Goal: Task Accomplishment & Management: Manage account settings

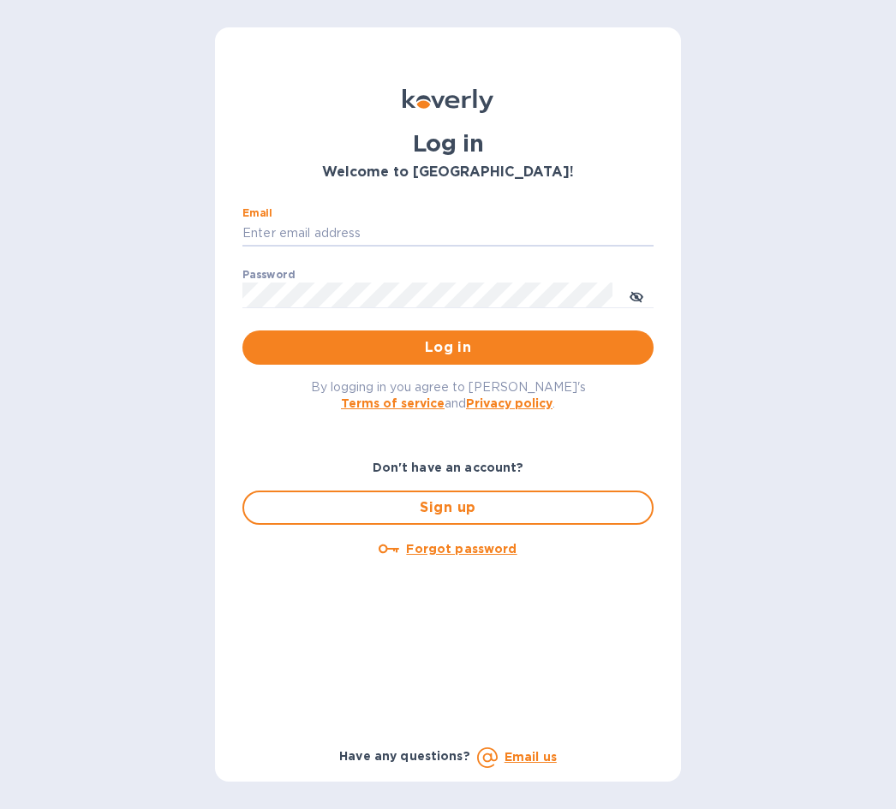
type input "[EMAIL_ADDRESS][DOMAIN_NAME]"
click at [448, 346] on button "Log in" at bounding box center [447, 348] width 411 height 34
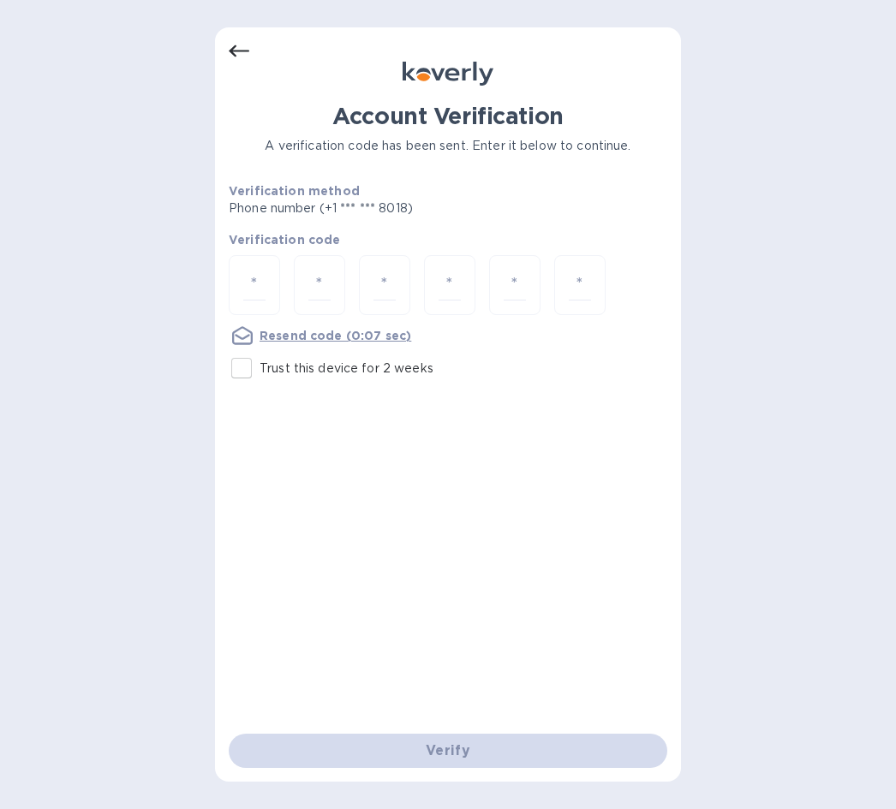
click at [262, 277] on input "number" at bounding box center [254, 286] width 22 height 32
type input "2"
type input "0"
type input "6"
type input "1"
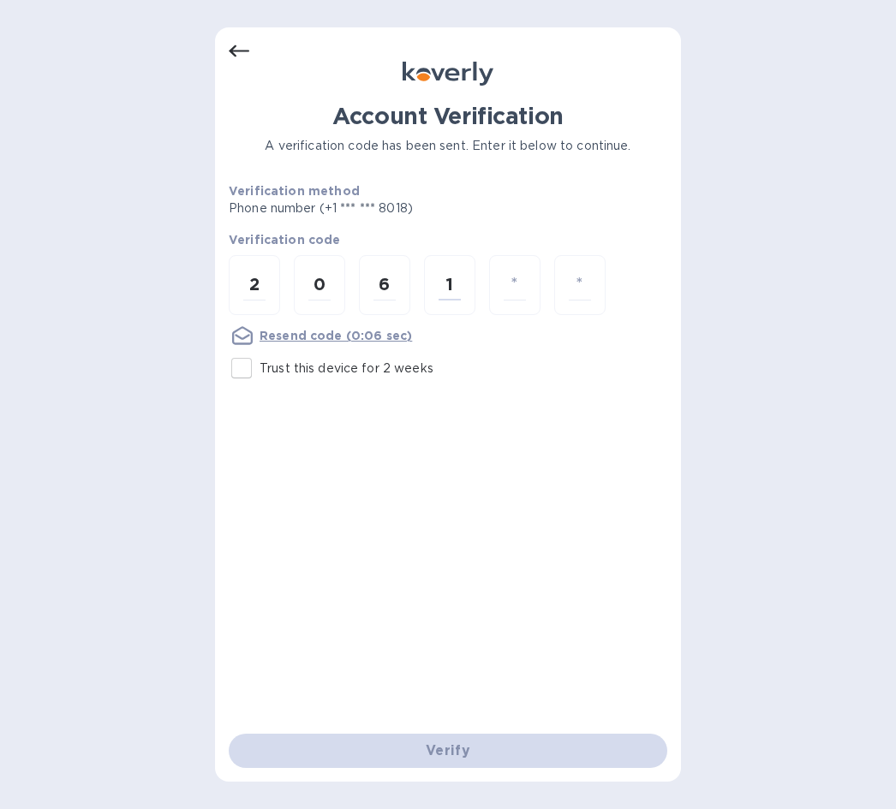
type input "4"
type input "3"
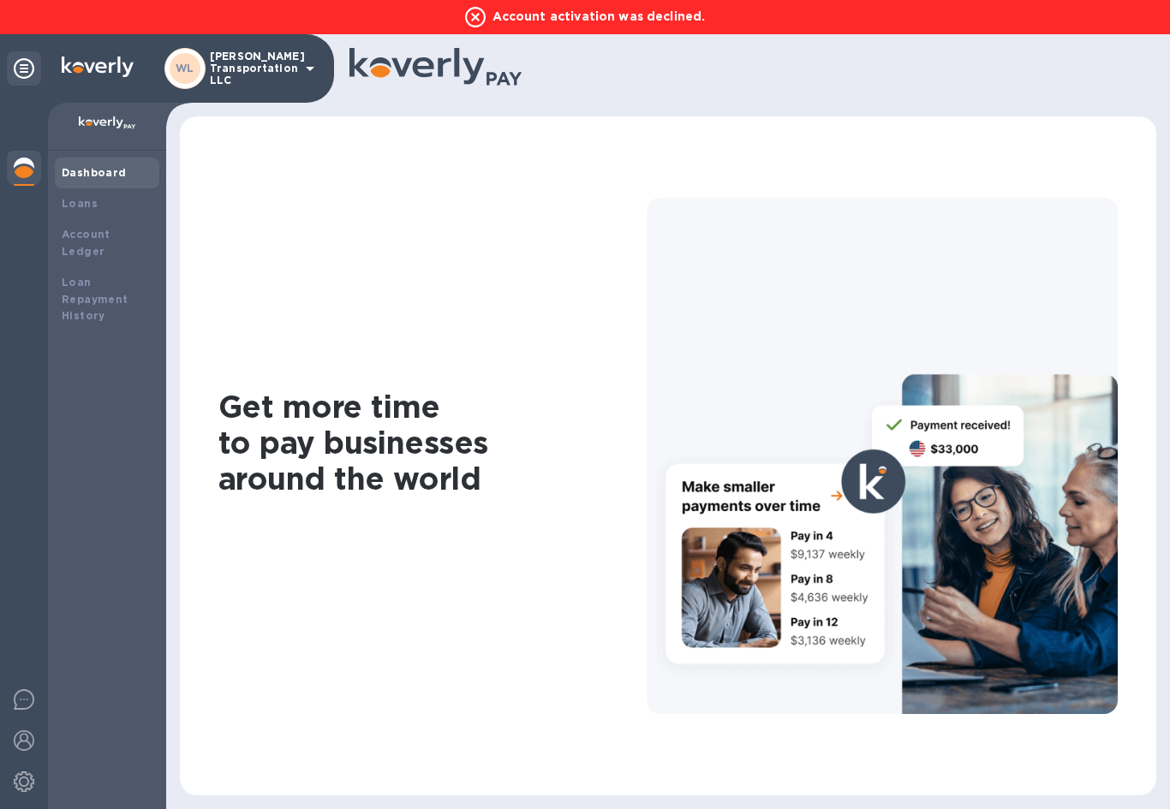
click at [83, 198] on b "Loans" at bounding box center [80, 203] width 36 height 13
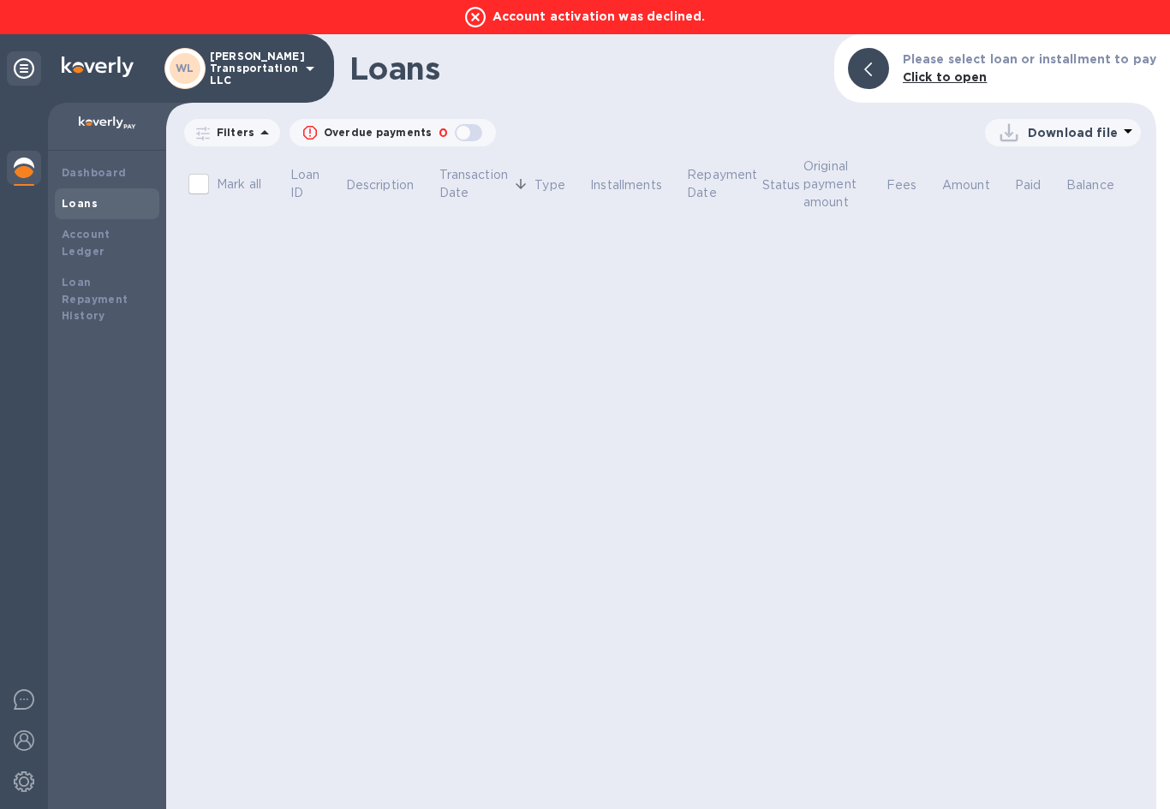
click at [108, 233] on b "Account Ledger" at bounding box center [86, 243] width 49 height 30
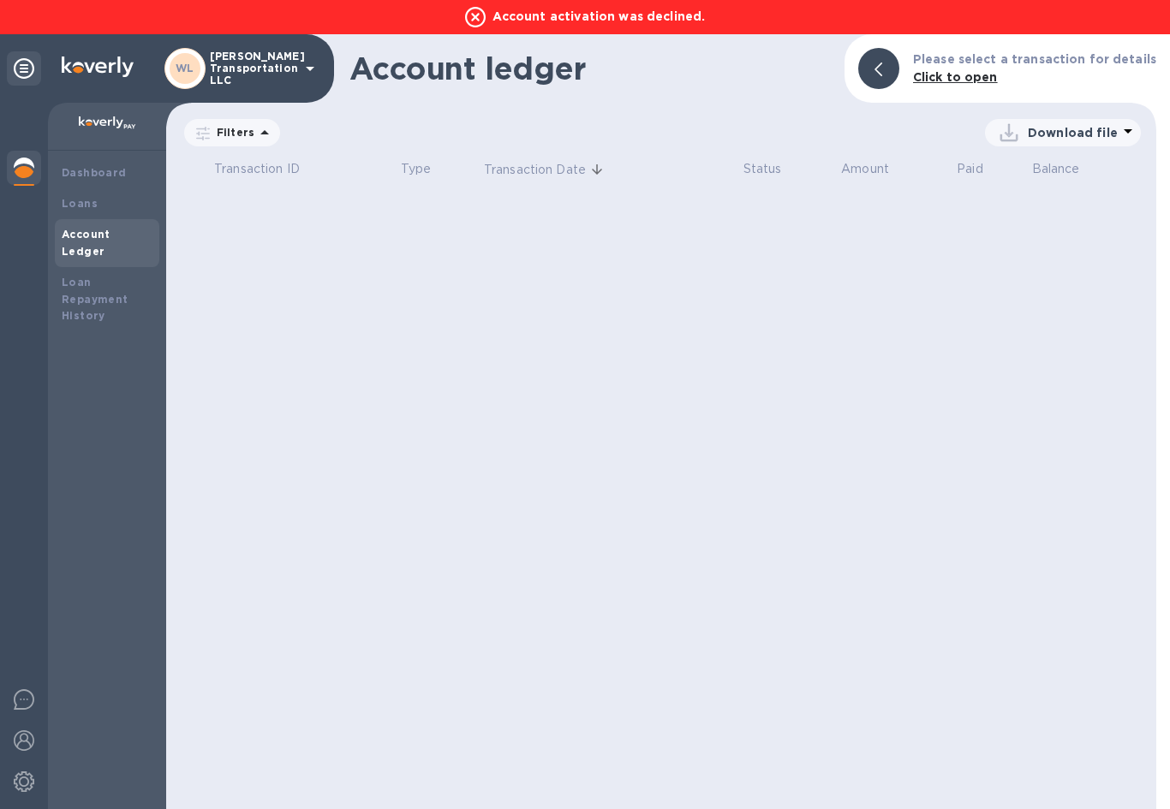
click at [22, 791] on img at bounding box center [24, 782] width 21 height 21
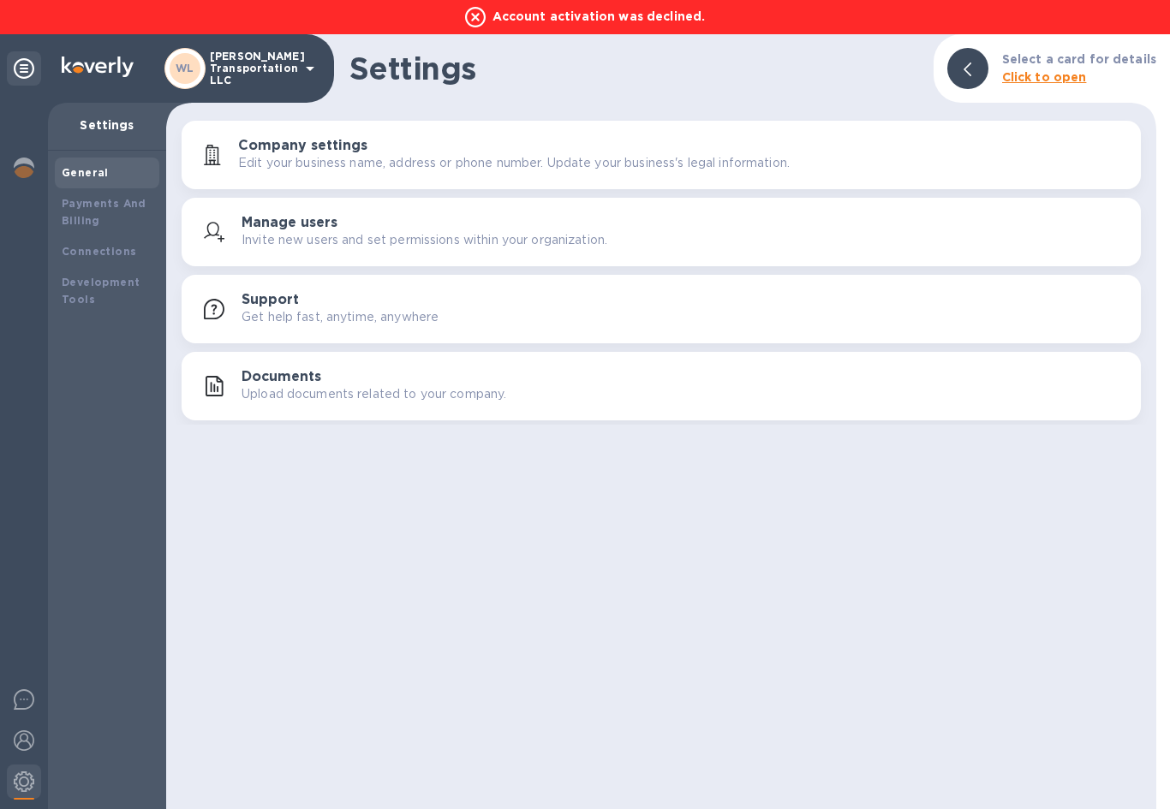
click at [20, 740] on img at bounding box center [24, 741] width 21 height 21
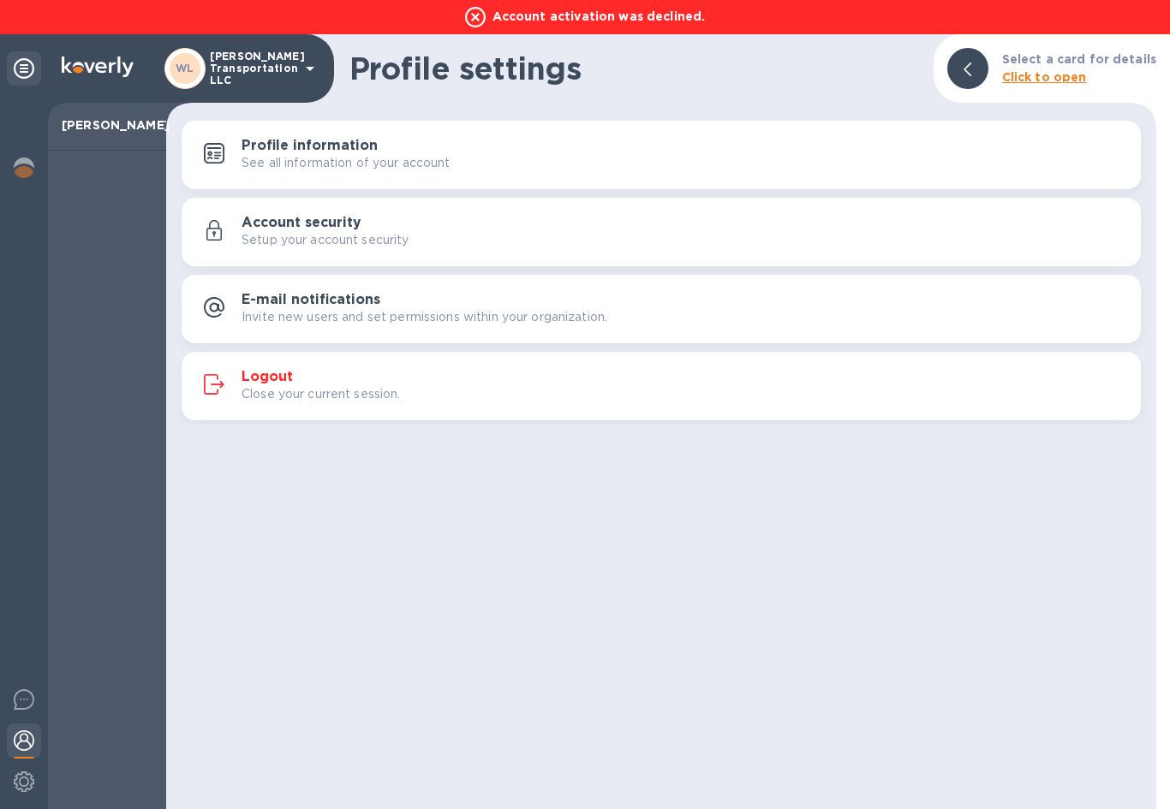
click at [281, 379] on h3 "Logout" at bounding box center [267, 377] width 51 height 16
